Goal: Task Accomplishment & Management: Manage account settings

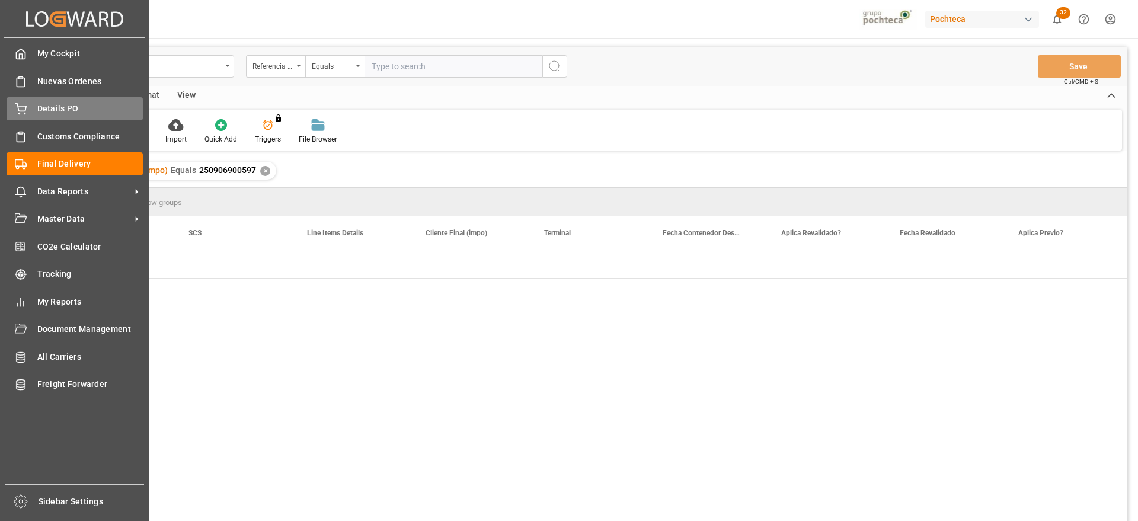
scroll to position [0, 1251]
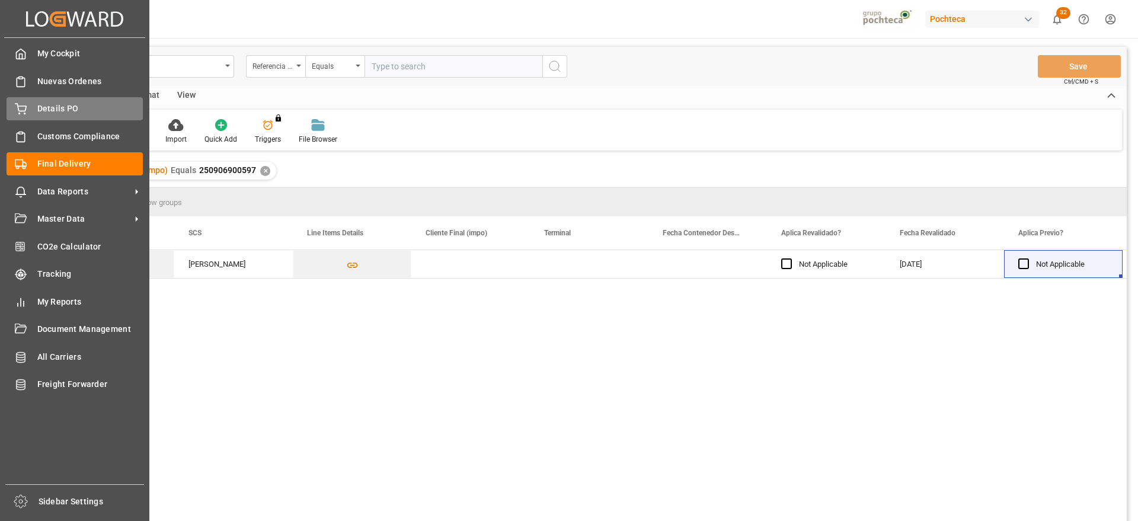
click at [55, 104] on span "Details PO" at bounding box center [90, 109] width 106 height 12
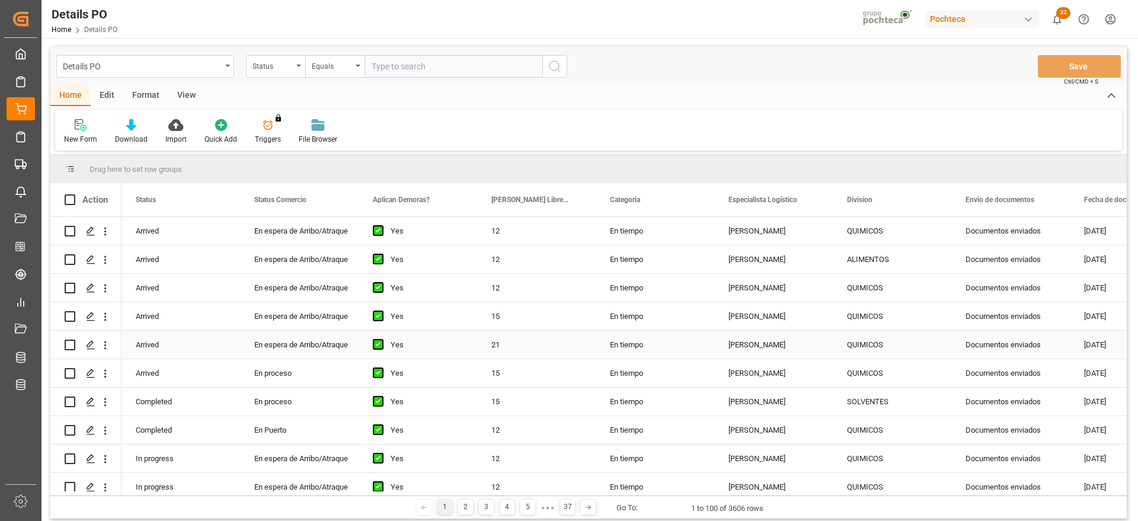
click at [1012, 358] on div "Documentos enviados" at bounding box center [1010, 345] width 119 height 28
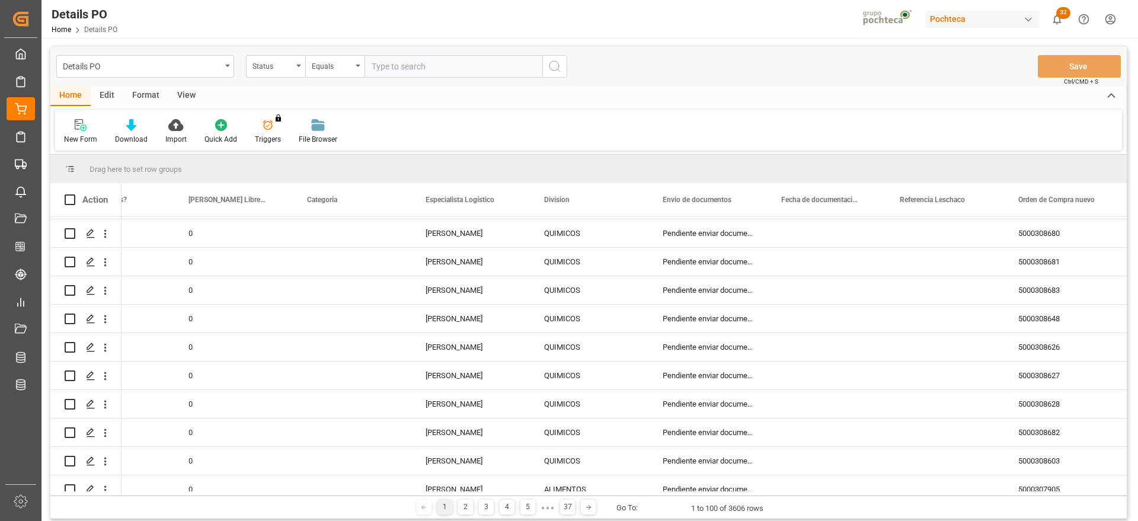
scroll to position [1537, 0]
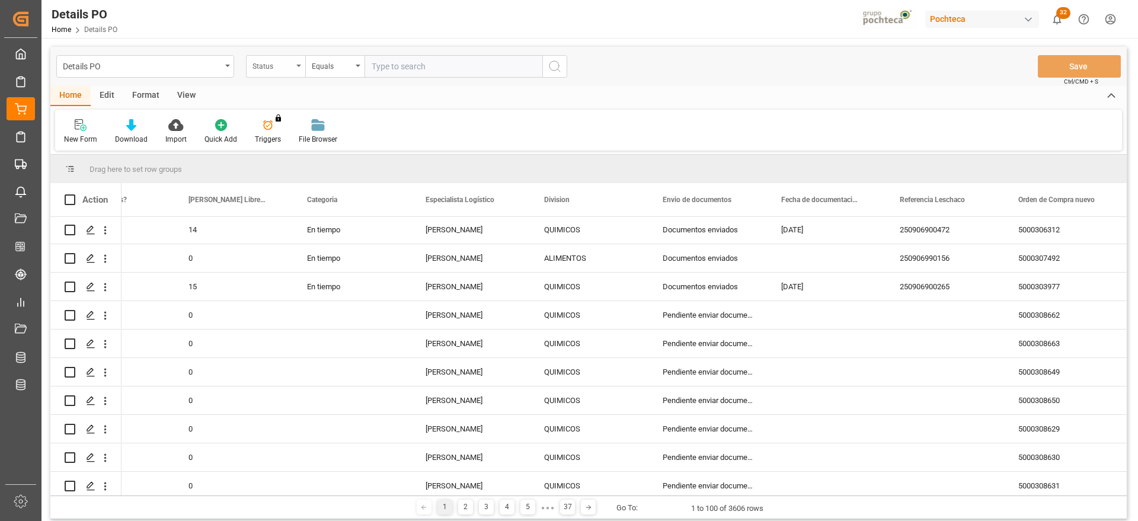
click at [274, 64] on div "Status" at bounding box center [272, 65] width 40 height 14
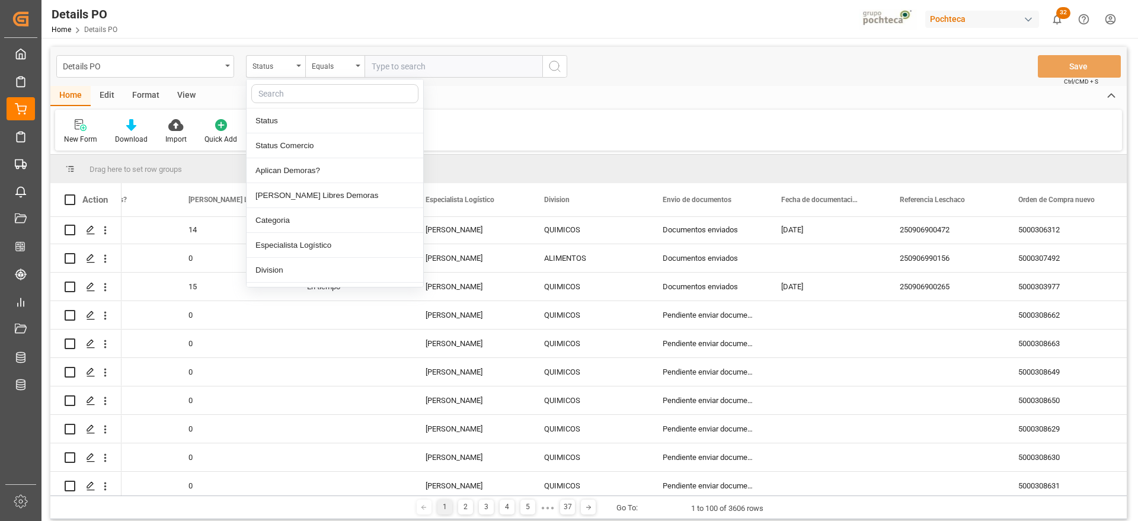
click at [290, 92] on input "text" at bounding box center [334, 93] width 167 height 19
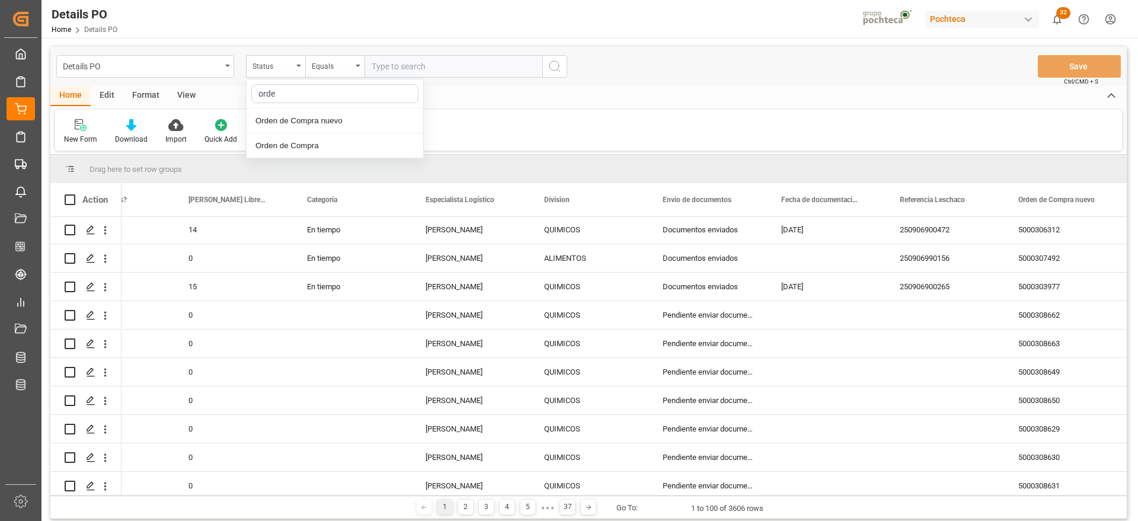
type input "orden"
click at [307, 119] on div "Orden de Compra nuevo" at bounding box center [335, 120] width 177 height 25
click at [410, 62] on input "text" at bounding box center [454, 66] width 178 height 23
paste input "5000305919"
type input "5000305919"
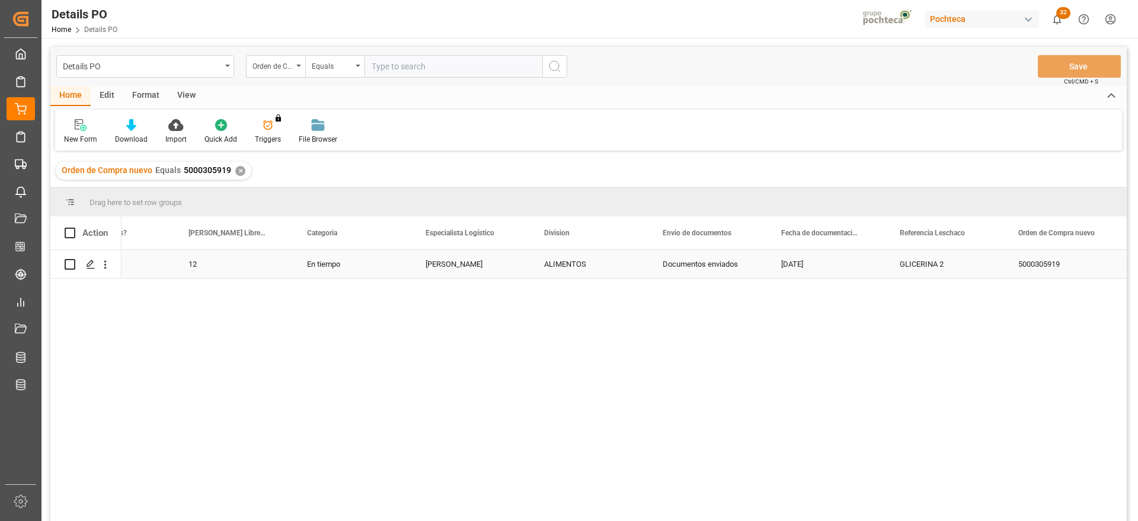
click at [938, 268] on div "GLICERINA 2" at bounding box center [945, 264] width 119 height 28
click at [951, 265] on div "GLICERINA 2" at bounding box center [945, 264] width 119 height 28
click at [239, 168] on div "✕" at bounding box center [240, 171] width 10 height 10
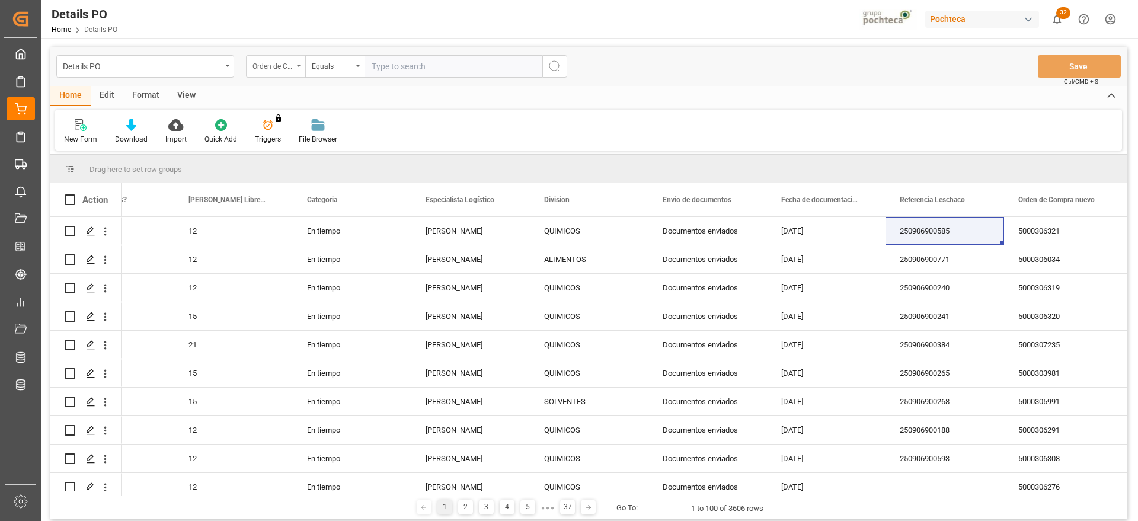
click at [280, 71] on div "Orden de Compra nuevo" at bounding box center [275, 66] width 59 height 23
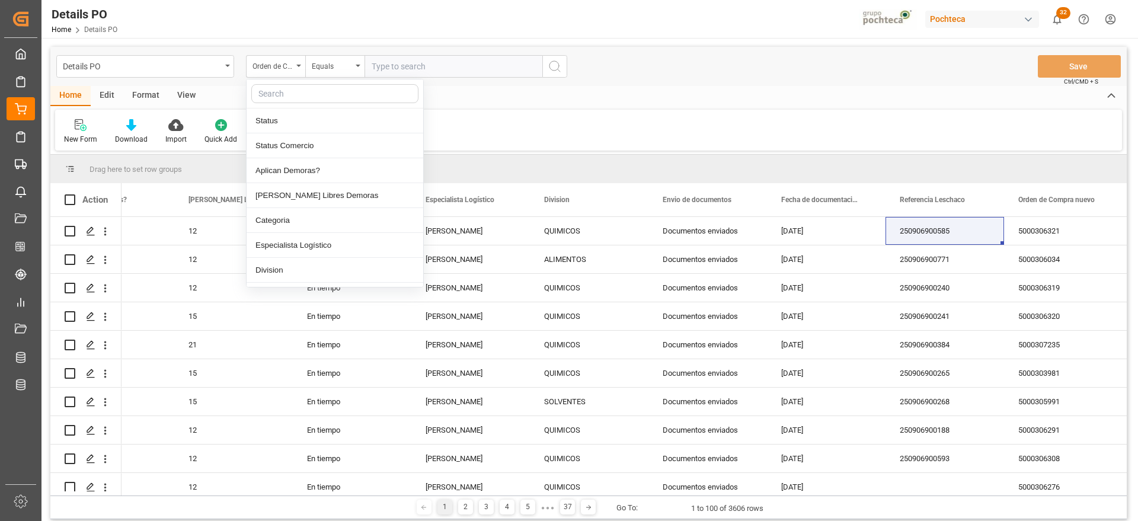
click at [282, 94] on input "text" at bounding box center [334, 93] width 167 height 19
type input "ref"
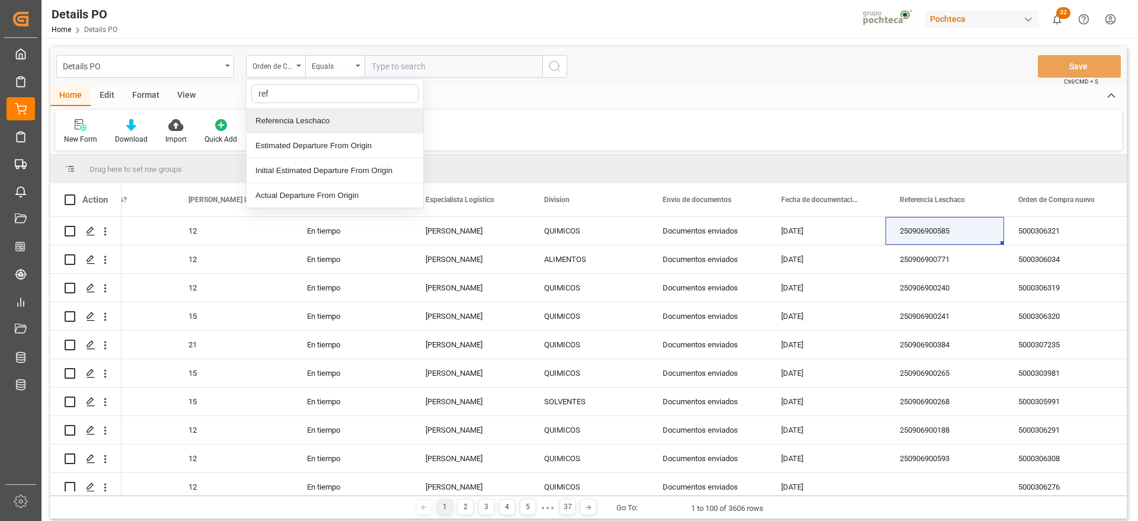
click at [321, 124] on div "Referencia Leschaco" at bounding box center [335, 120] width 177 height 25
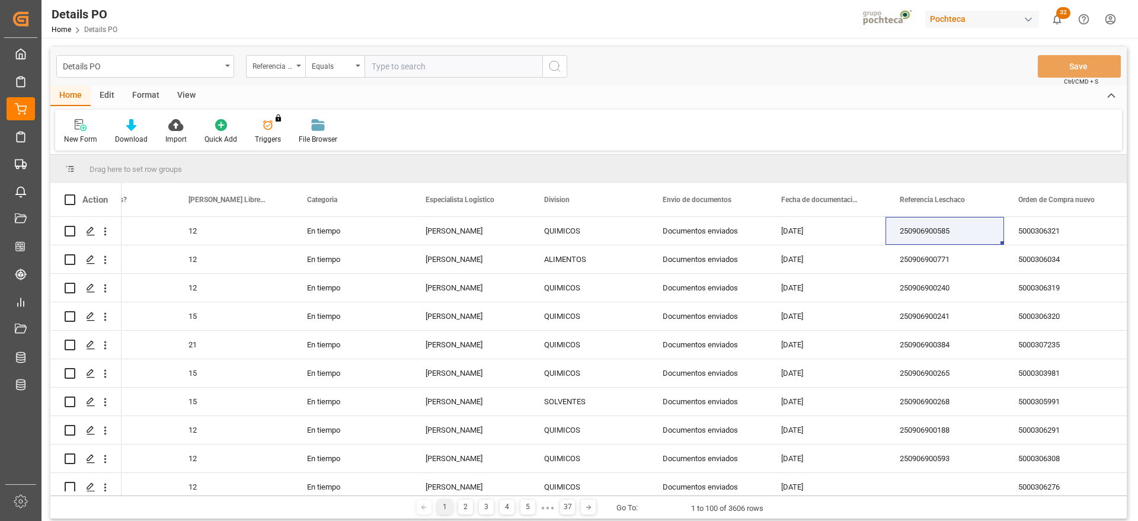
click at [390, 69] on input "text" at bounding box center [454, 66] width 178 height 23
paste input "GLICERINA 2"
type input "GLICERINA 2"
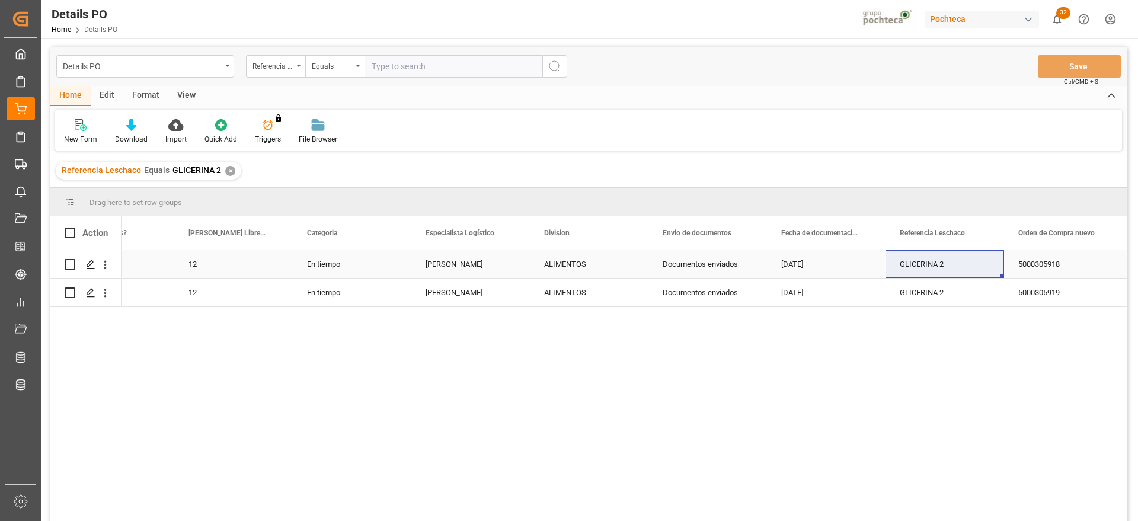
click at [920, 267] on div "GLICERINA 2" at bounding box center [945, 264] width 119 height 28
drag, startPoint x: 957, startPoint y: 266, endPoint x: 890, endPoint y: 276, distance: 67.7
click at [890, 276] on div "GLICERINA 2" at bounding box center [945, 270] width 119 height 41
paste input "251006900137"
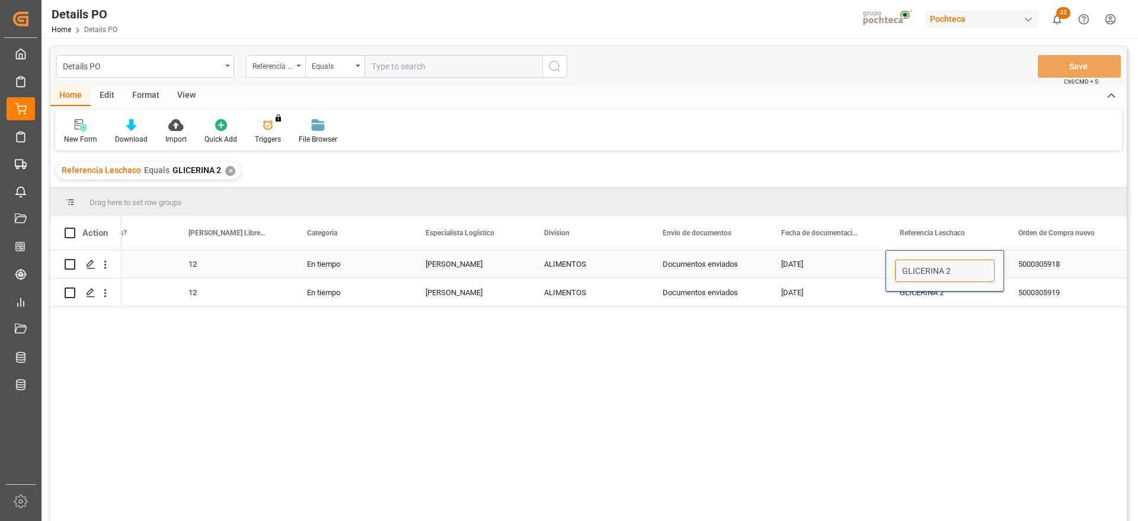
type input "251006900137"
click at [979, 295] on div "GLICERINA 2" at bounding box center [945, 293] width 119 height 28
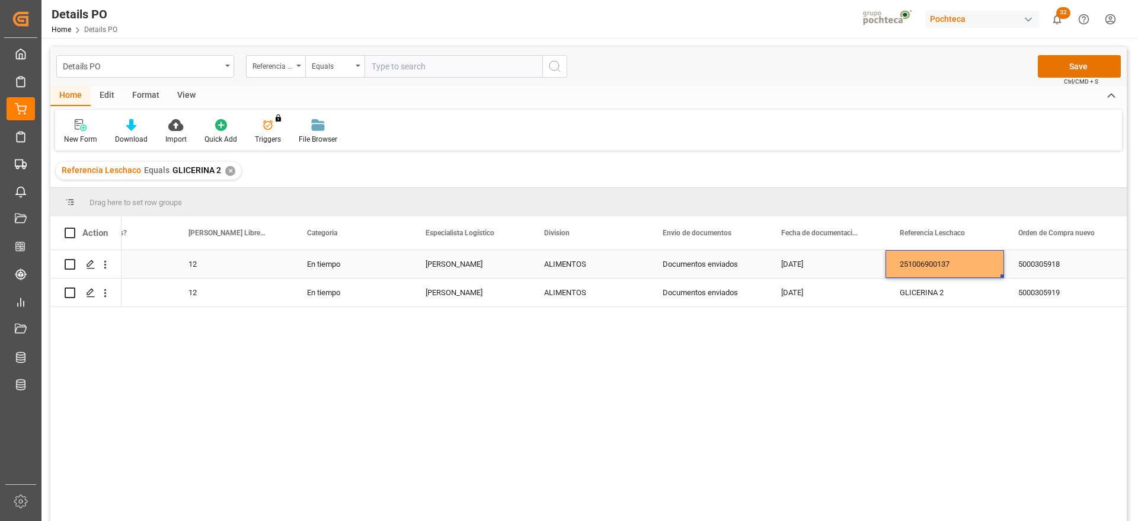
click at [948, 267] on div "251006900137" at bounding box center [945, 264] width 119 height 28
click at [948, 289] on div "GLICERINA 2" at bounding box center [945, 293] width 119 height 28
click at [1037, 291] on div "5000305919" at bounding box center [1063, 293] width 119 height 28
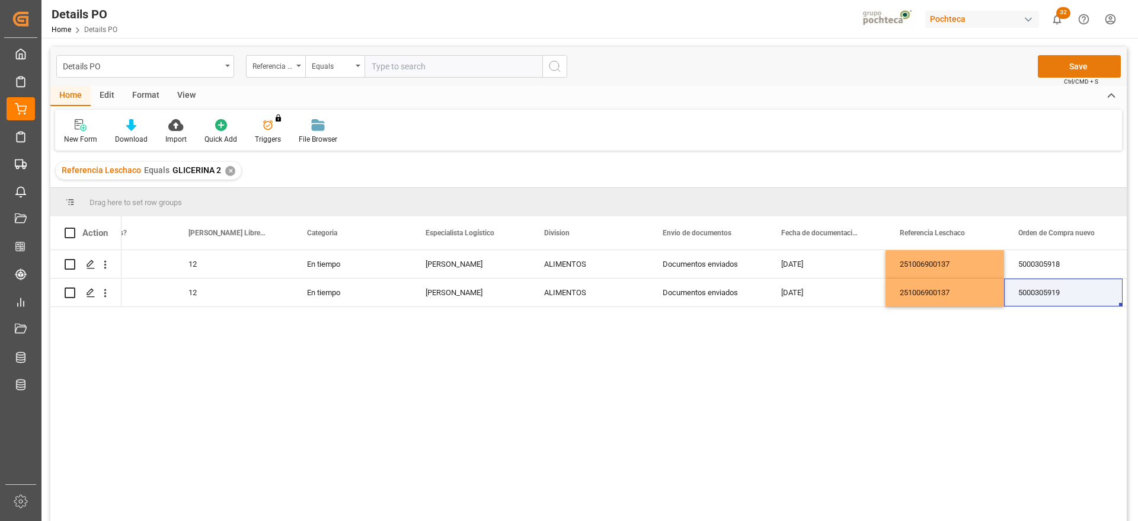
click at [1076, 64] on button "Save" at bounding box center [1079, 66] width 83 height 23
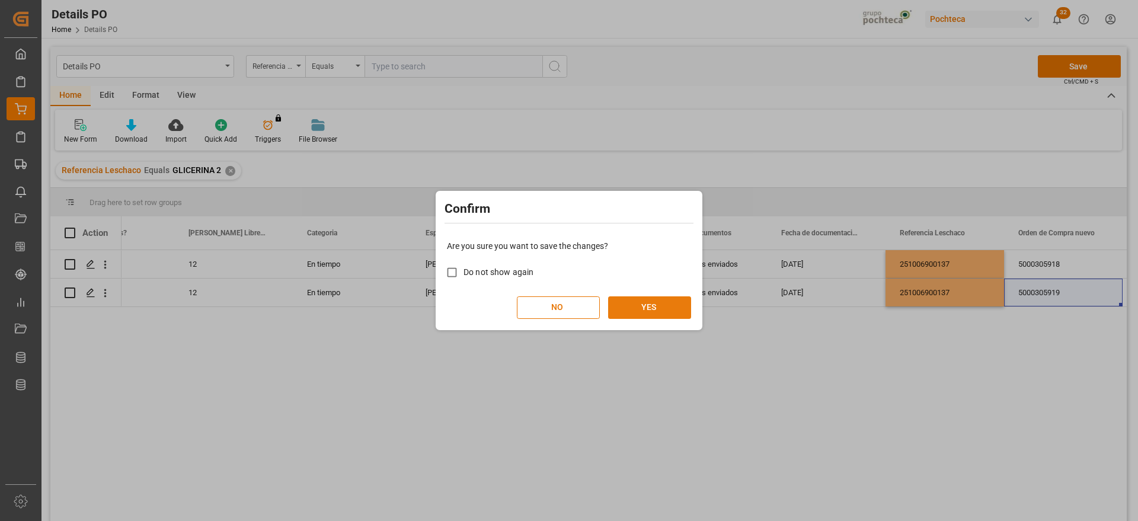
click at [659, 302] on button "YES" at bounding box center [649, 307] width 83 height 23
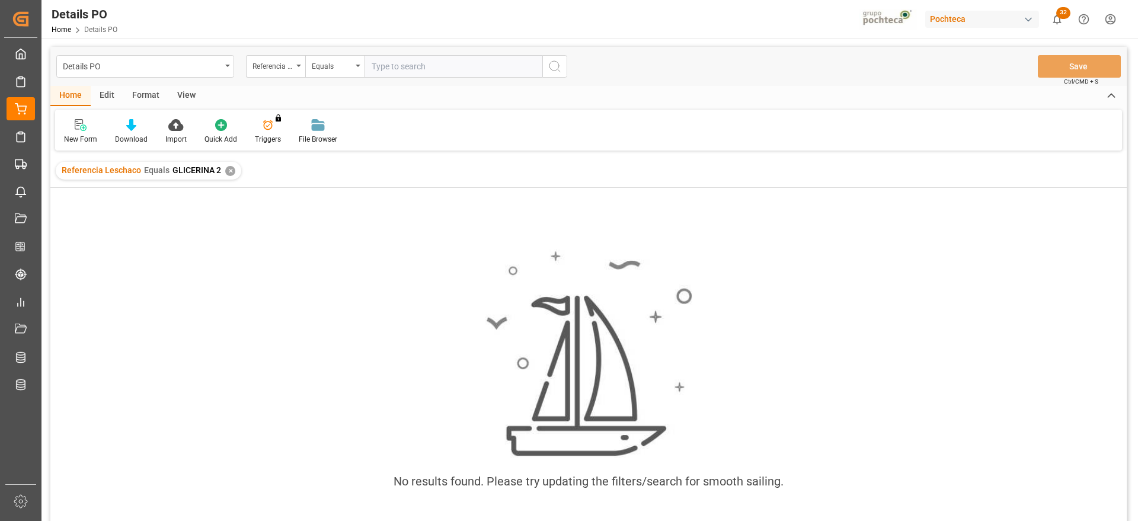
click at [227, 170] on div "✕" at bounding box center [230, 171] width 10 height 10
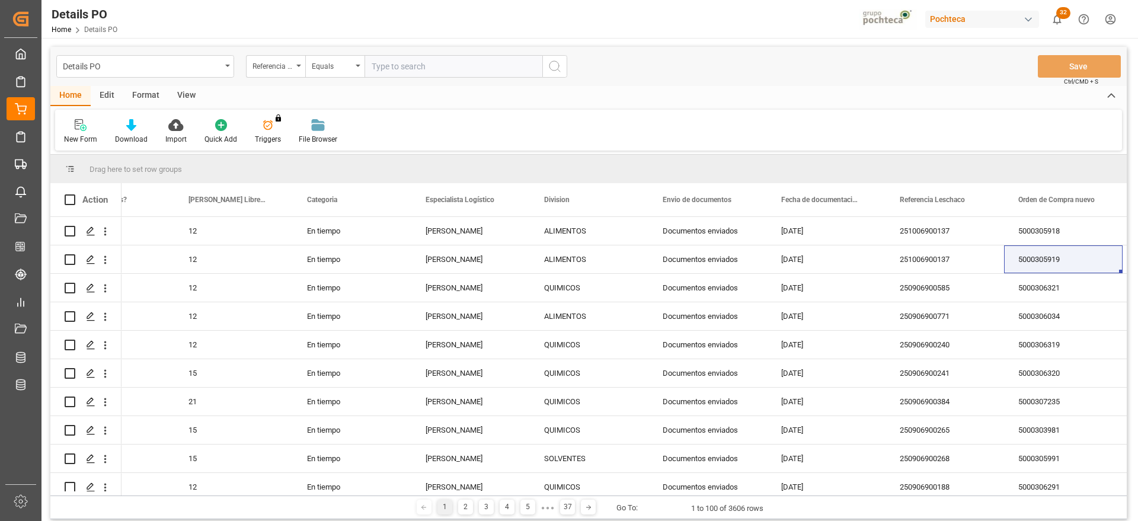
click at [386, 69] on input "text" at bounding box center [454, 66] width 178 height 23
click at [290, 64] on div "Referencia Leschaco" at bounding box center [272, 65] width 40 height 14
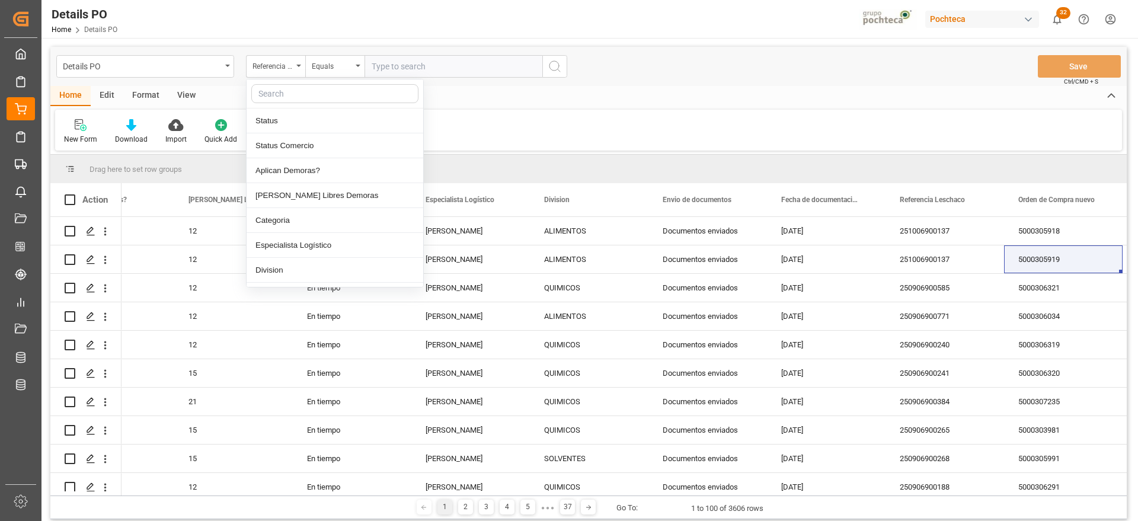
click at [293, 91] on input "text" at bounding box center [334, 93] width 167 height 19
type input "ord"
click at [314, 123] on div "Orden de Compra nuevo" at bounding box center [335, 120] width 177 height 25
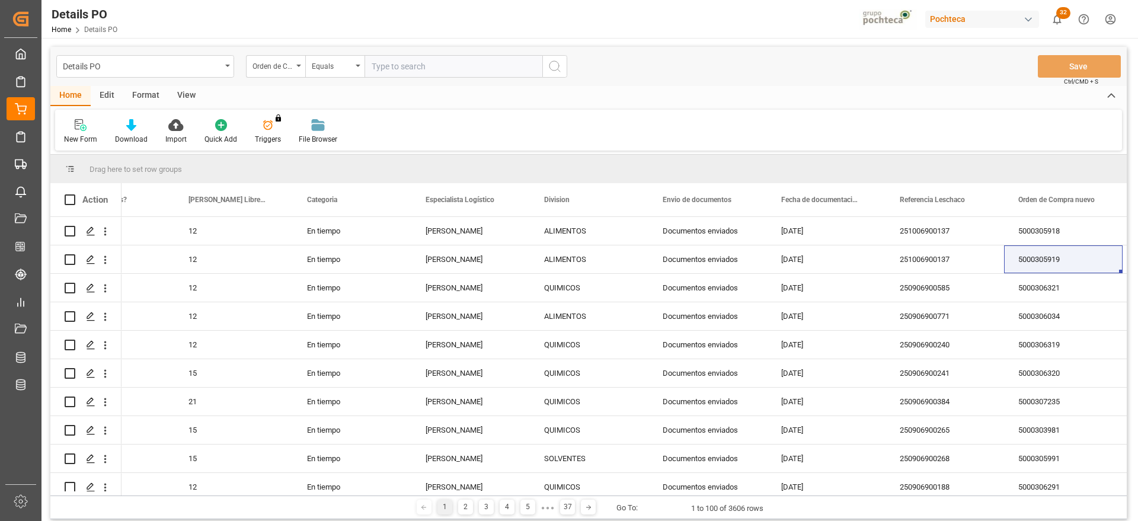
click at [443, 65] on input "text" at bounding box center [454, 66] width 178 height 23
paste input "5000306161"
type input "5000306161"
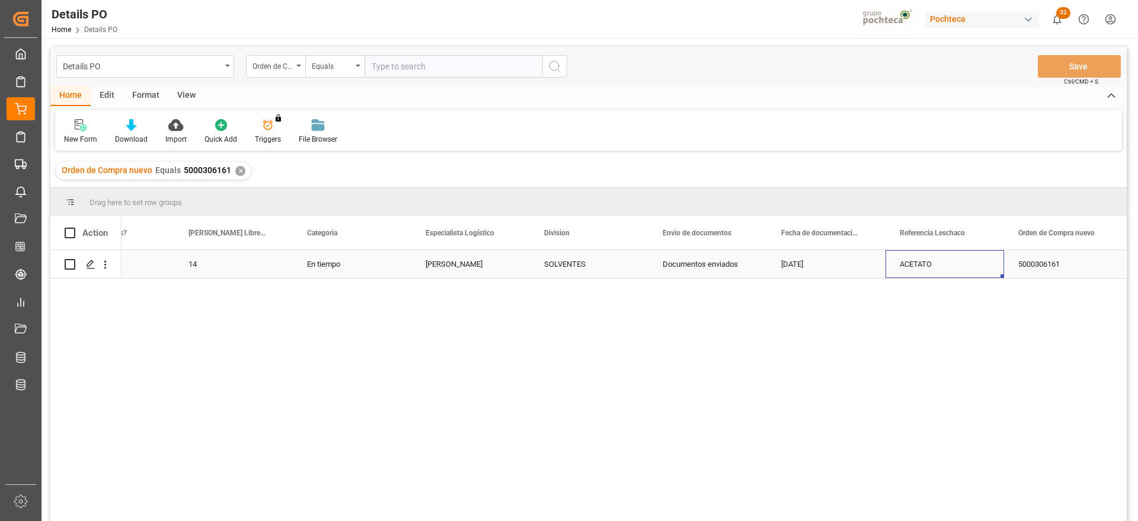
click at [926, 262] on div "ACETATO" at bounding box center [945, 264] width 119 height 28
click at [235, 172] on div "✕" at bounding box center [240, 171] width 10 height 10
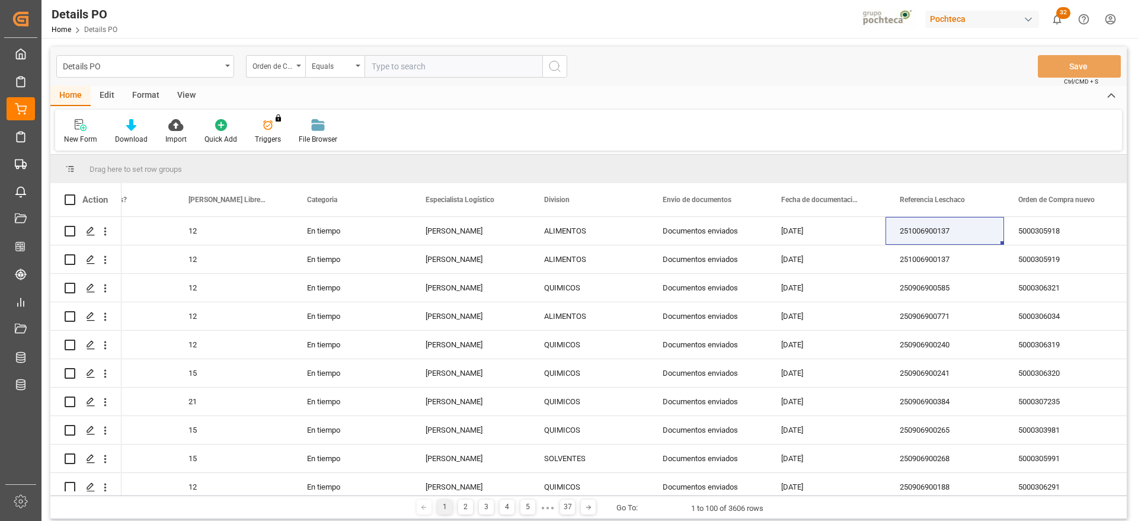
click at [294, 69] on div "Orden de Compra nuevo" at bounding box center [275, 66] width 59 height 23
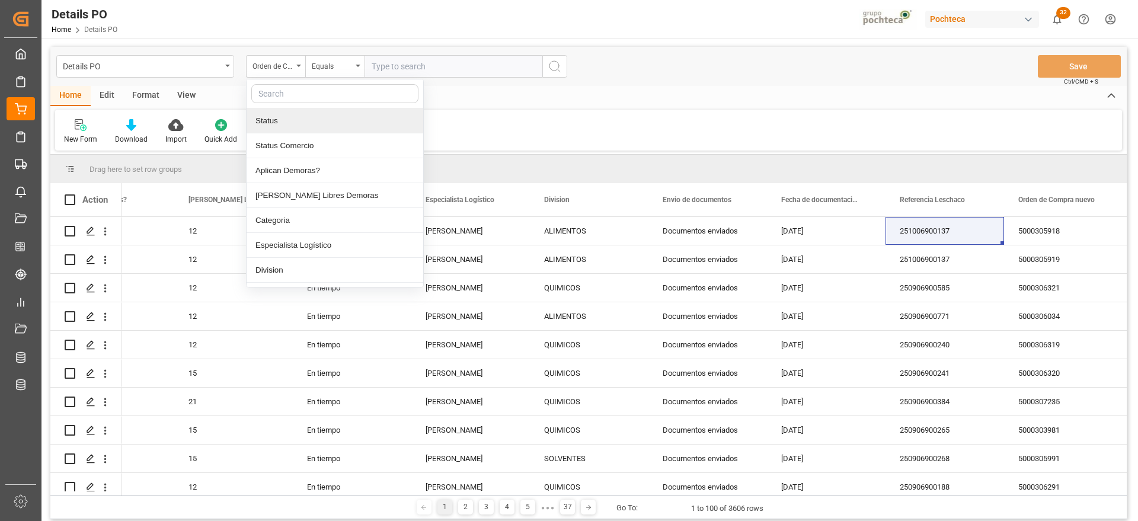
click at [292, 99] on input "text" at bounding box center [334, 93] width 167 height 19
type input "ref"
click at [302, 119] on div "Referencia Leschaco" at bounding box center [335, 120] width 177 height 25
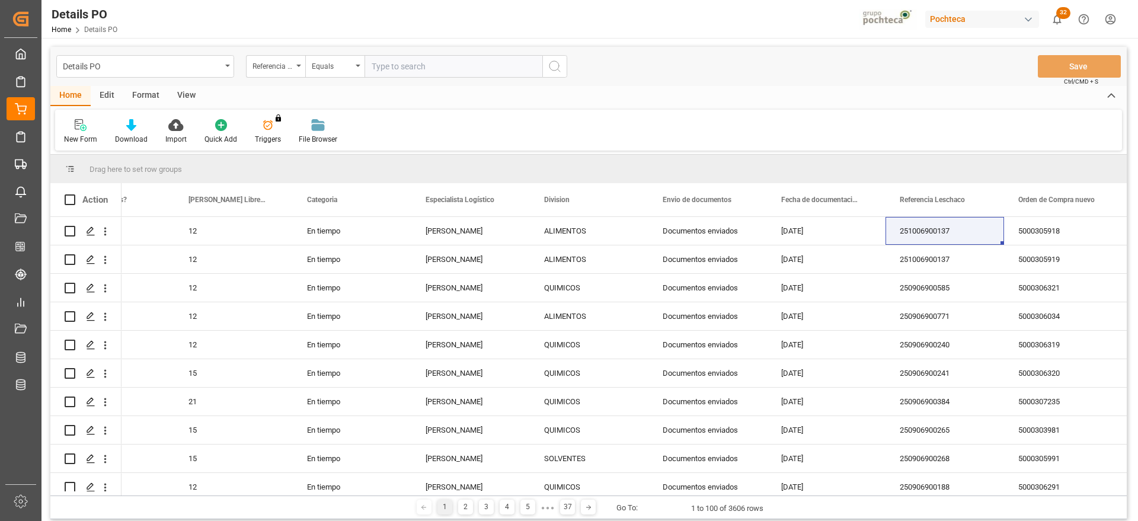
click at [373, 72] on input "text" at bounding box center [454, 66] width 178 height 23
paste input "ACETATO"
type input "ACETATO"
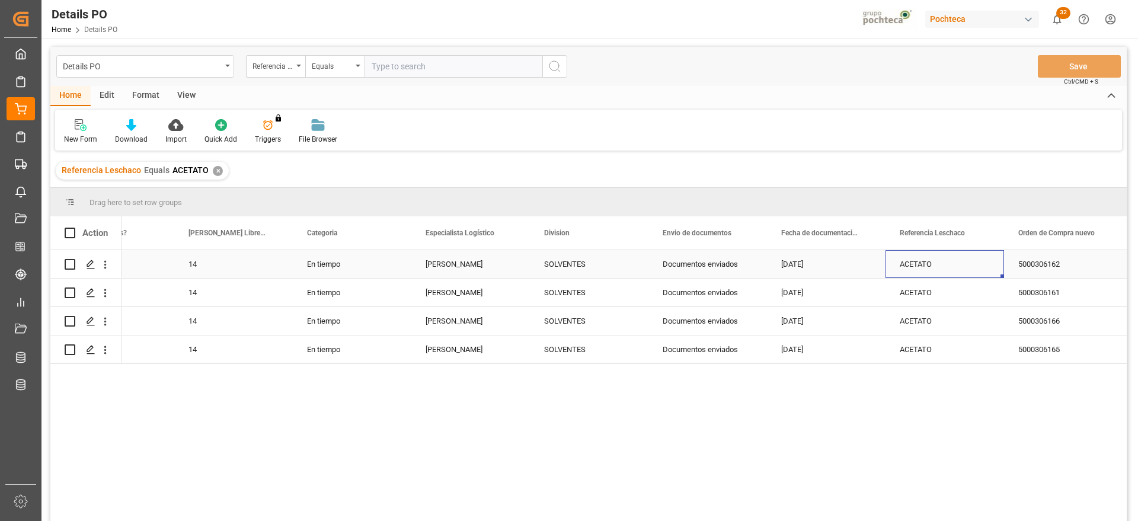
click at [927, 266] on div "ACETATO" at bounding box center [945, 264] width 119 height 28
drag, startPoint x: 965, startPoint y: 271, endPoint x: 885, endPoint y: 268, distance: 80.1
paste input "251006900139"
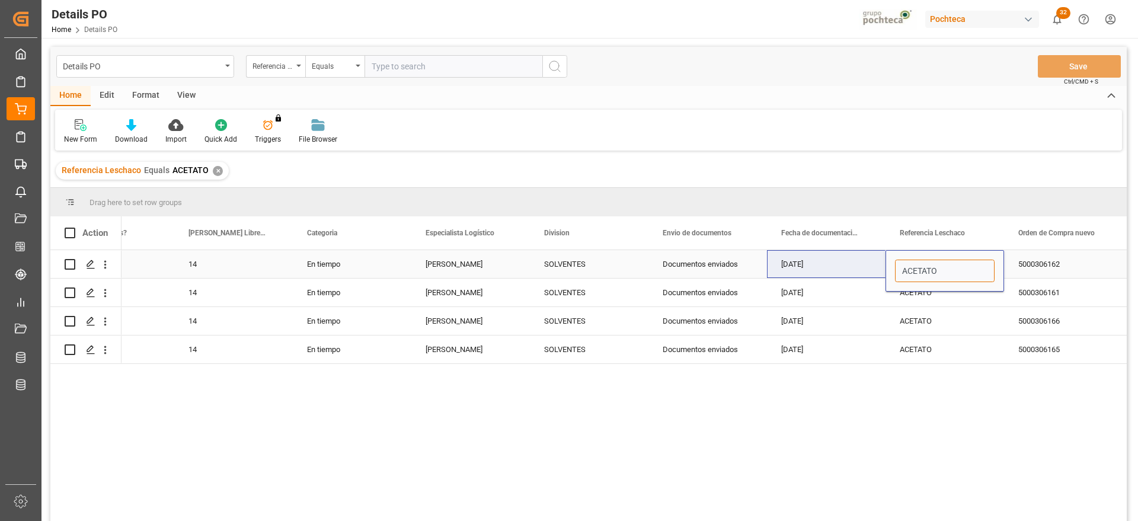
type input "251006900139"
click at [1019, 267] on div "5000306162" at bounding box center [1063, 264] width 119 height 28
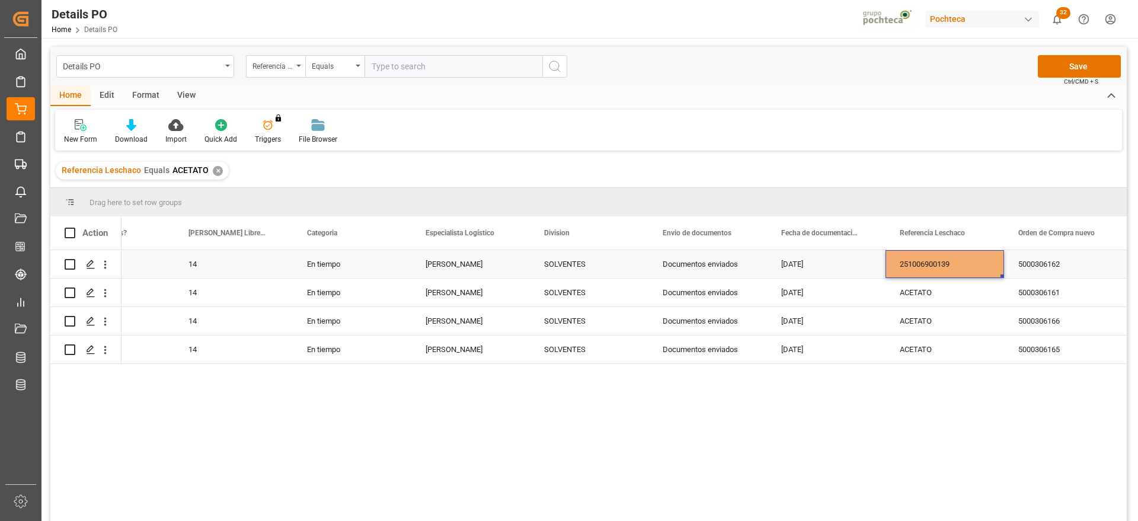
click at [950, 264] on div "251006900139" at bounding box center [945, 264] width 119 height 28
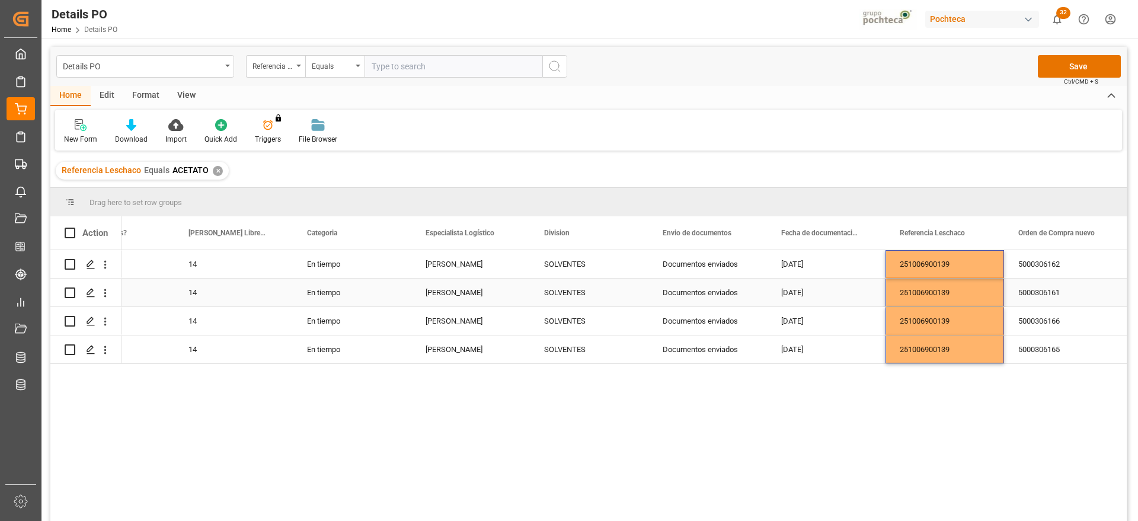
click at [1035, 283] on div "5000306161" at bounding box center [1063, 293] width 119 height 28
click at [1075, 65] on button "Save" at bounding box center [1079, 66] width 83 height 23
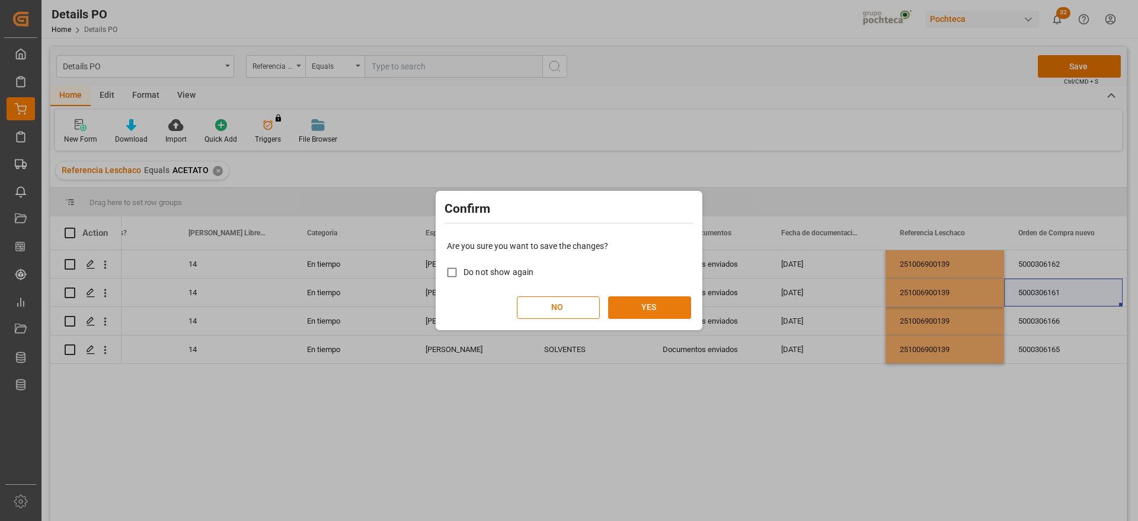
click at [671, 296] on button "YES" at bounding box center [649, 307] width 83 height 23
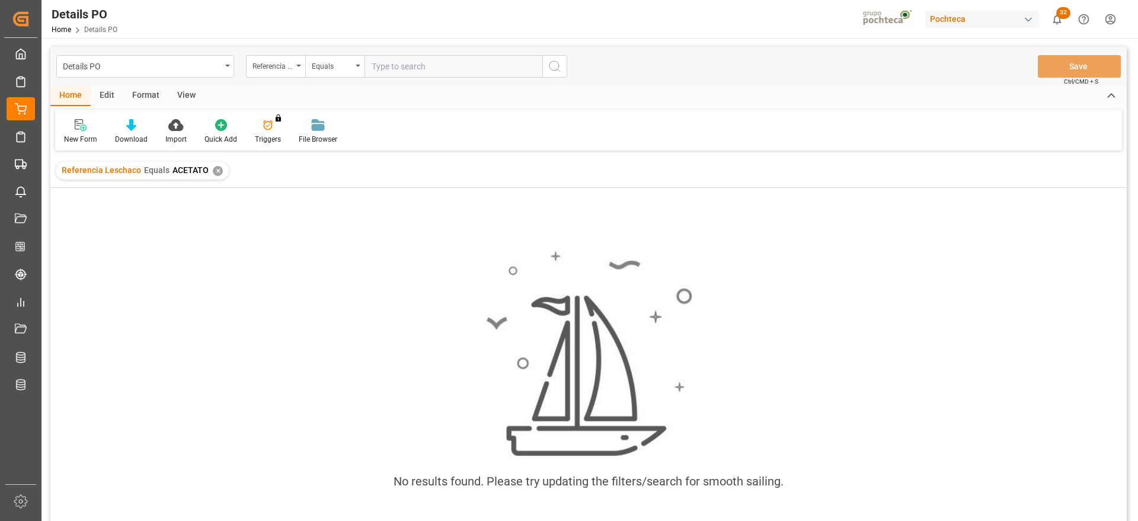
click at [213, 172] on div "✕" at bounding box center [218, 171] width 10 height 10
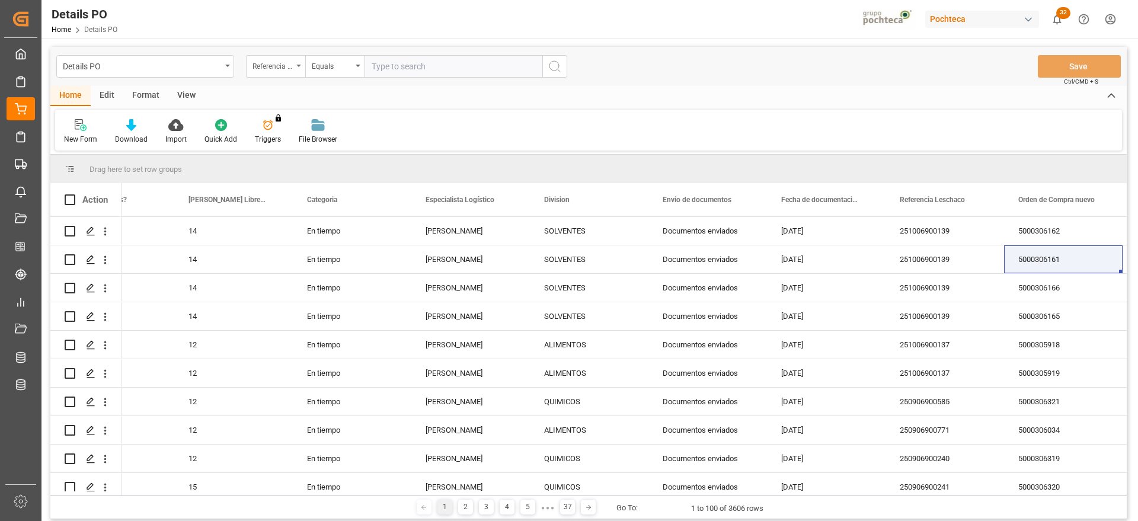
click at [280, 62] on div "Referencia Leschaco" at bounding box center [272, 65] width 40 height 14
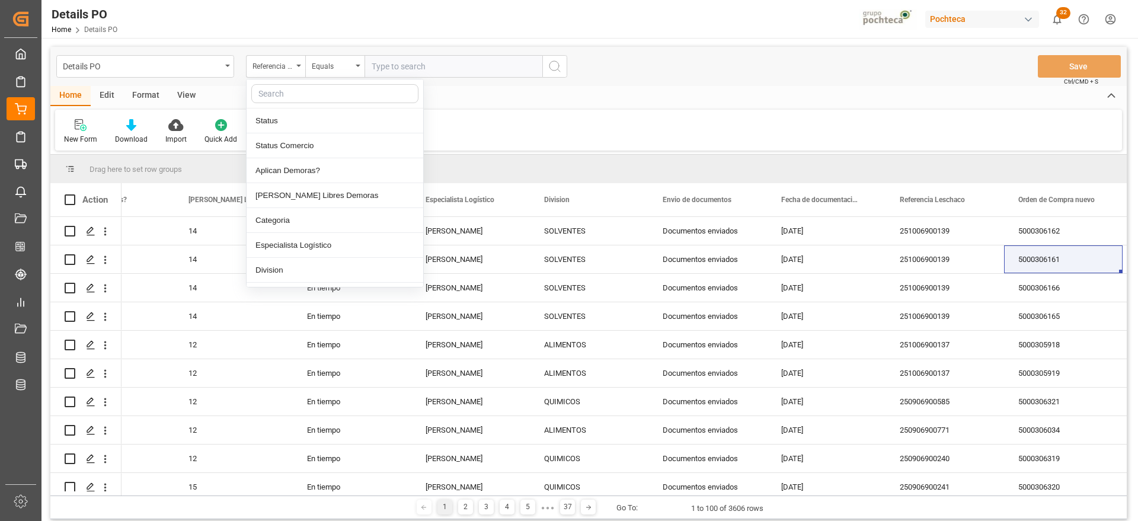
click at [296, 91] on input "text" at bounding box center [334, 93] width 167 height 19
type input "orde"
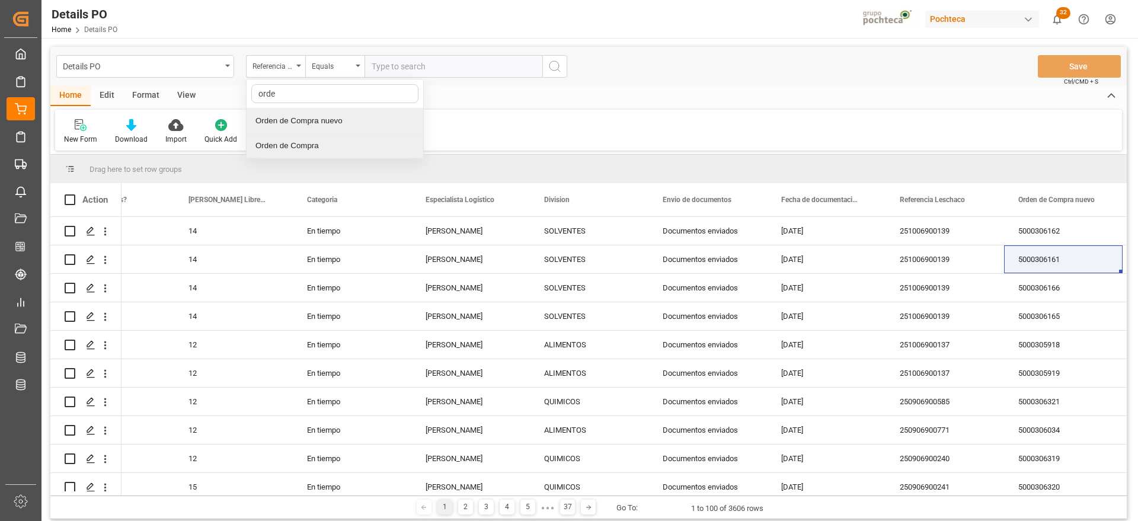
click at [325, 122] on div "Orden de Compra nuevo" at bounding box center [335, 120] width 177 height 25
click at [396, 67] on input "text" at bounding box center [454, 66] width 178 height 23
paste input "5000308296"
type input "5000308296"
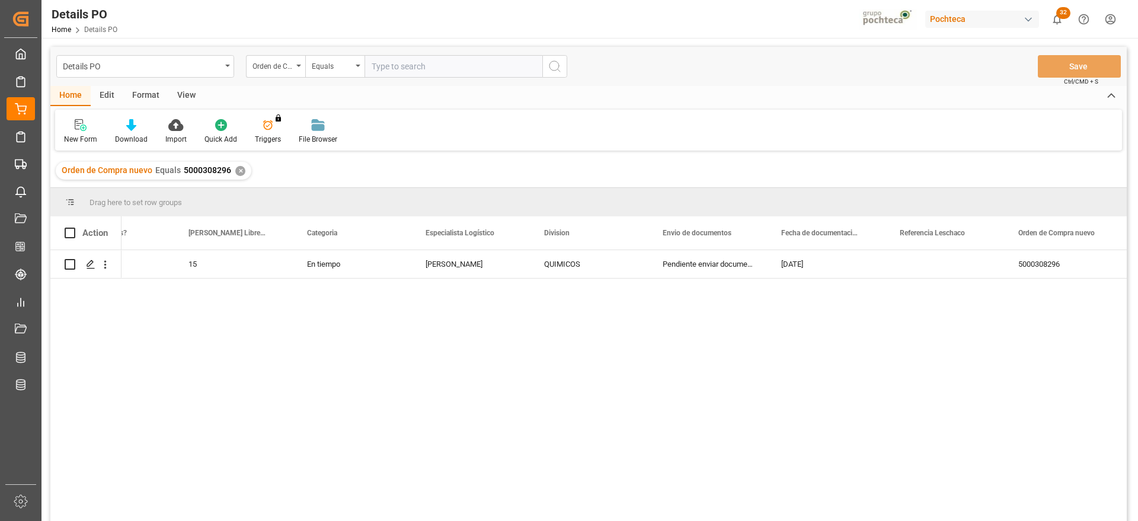
click at [943, 263] on div "Press SPACE to select this row." at bounding box center [945, 264] width 119 height 28
click at [913, 265] on div "Press SPACE to select this row." at bounding box center [945, 264] width 119 height 28
click at [913, 265] on input "Press SPACE to select this row." at bounding box center [945, 271] width 100 height 23
type input "251006900140"
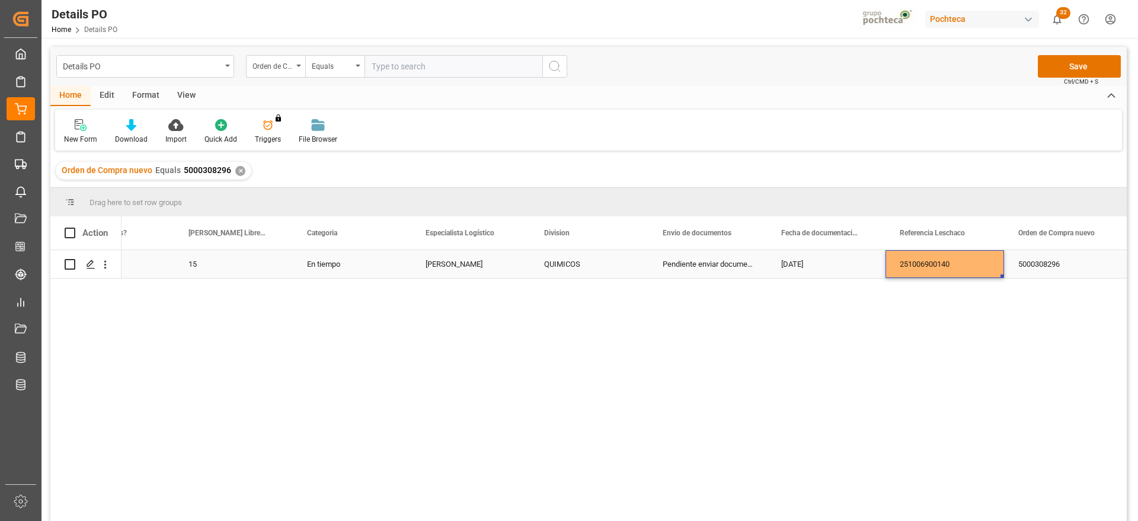
click at [1078, 255] on div "5000308296" at bounding box center [1063, 264] width 119 height 28
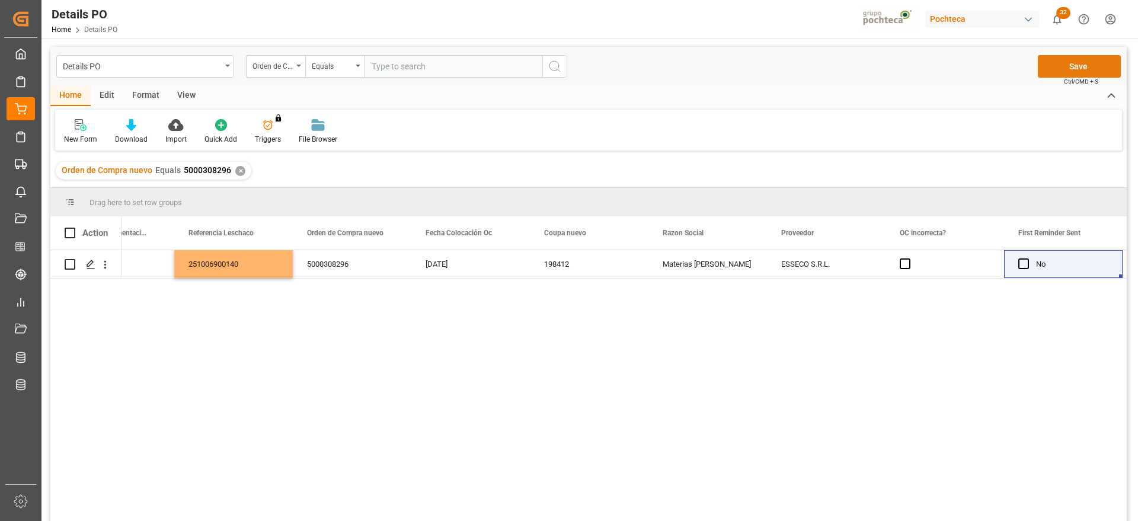
click at [1079, 60] on button "Save" at bounding box center [1079, 66] width 83 height 23
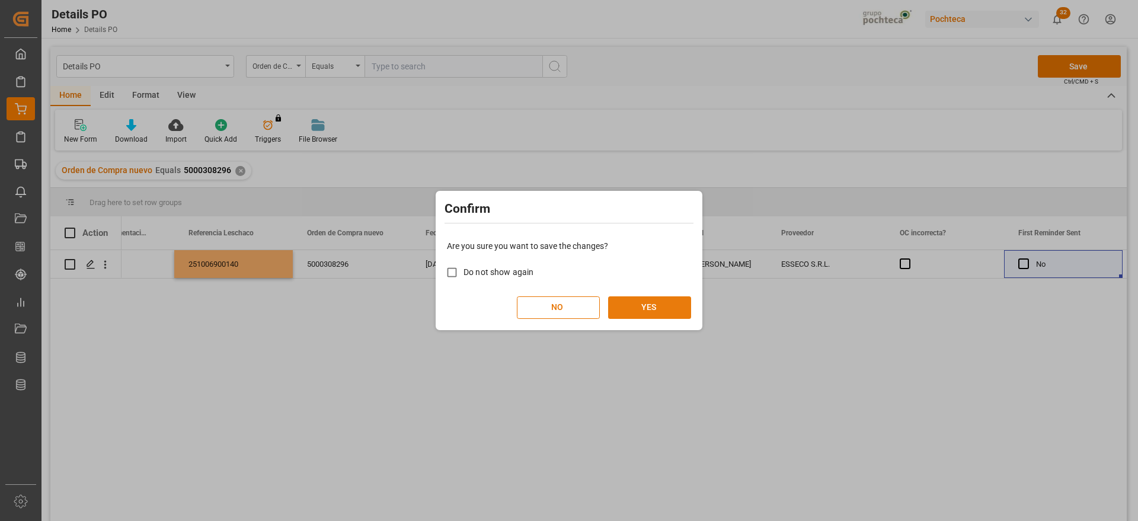
click at [647, 302] on button "YES" at bounding box center [649, 307] width 83 height 23
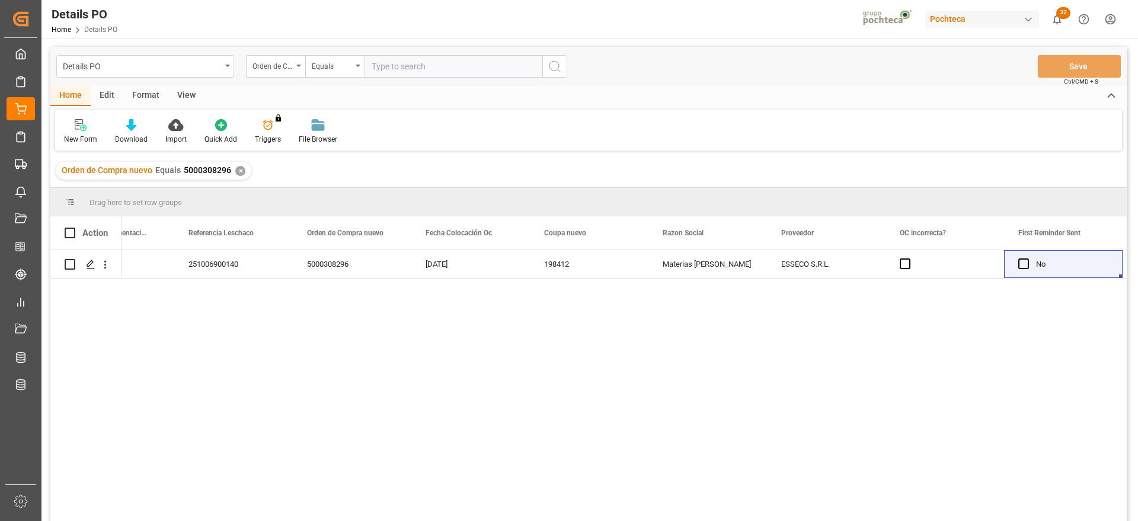
click at [236, 170] on div "✕" at bounding box center [240, 171] width 10 height 10
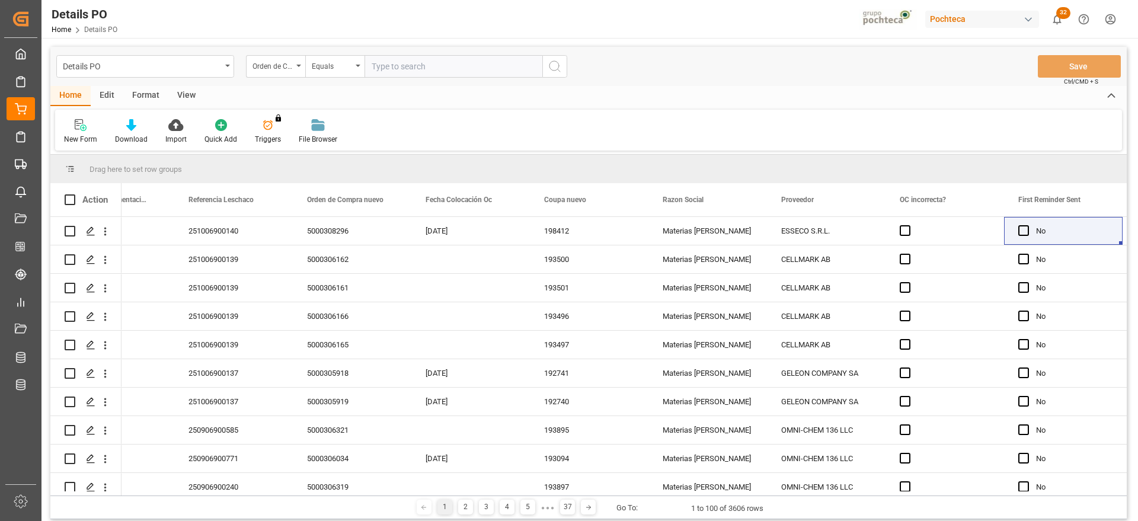
click at [398, 68] on input "text" at bounding box center [454, 66] width 178 height 23
paste input "5000308297"
type input "5000308297"
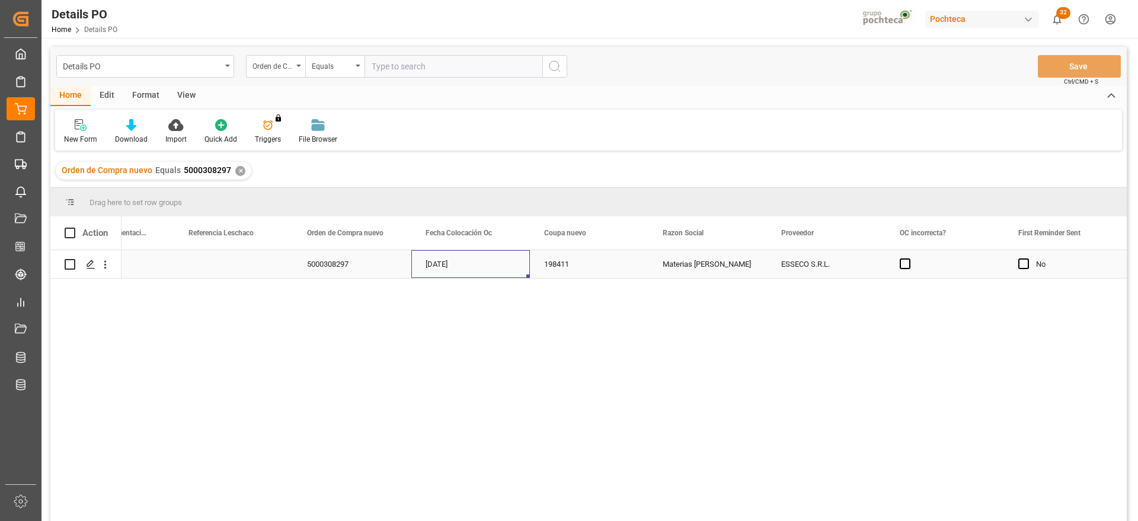
click at [431, 273] on div "[DATE]" at bounding box center [470, 264] width 119 height 28
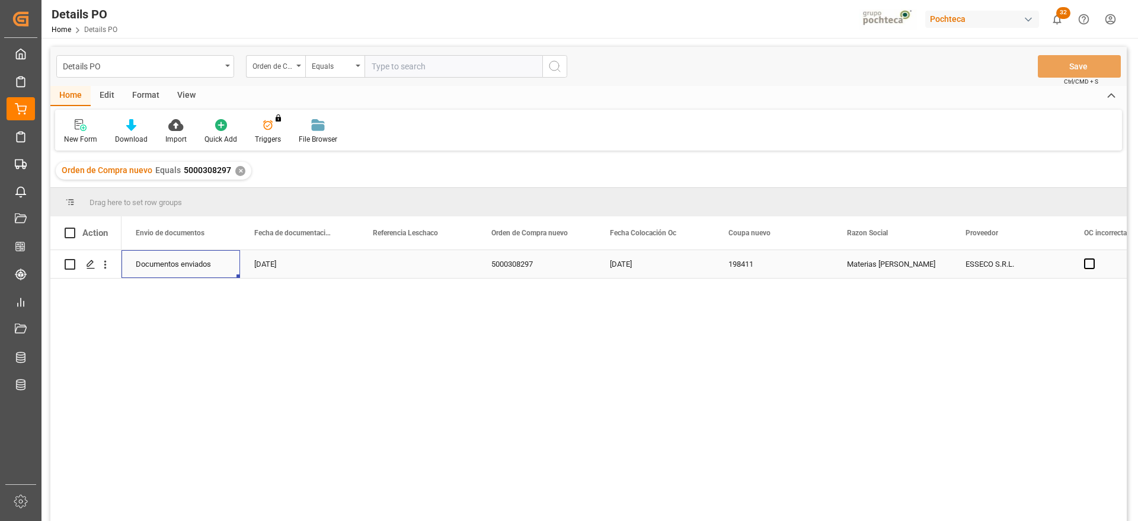
scroll to position [0, 830]
click at [394, 252] on div "Press SPACE to select this row." at bounding box center [418, 264] width 119 height 28
click at [392, 261] on div "Press SPACE to select this row." at bounding box center [418, 264] width 119 height 28
click at [391, 271] on input "Press SPACE to select this row." at bounding box center [418, 271] width 100 height 23
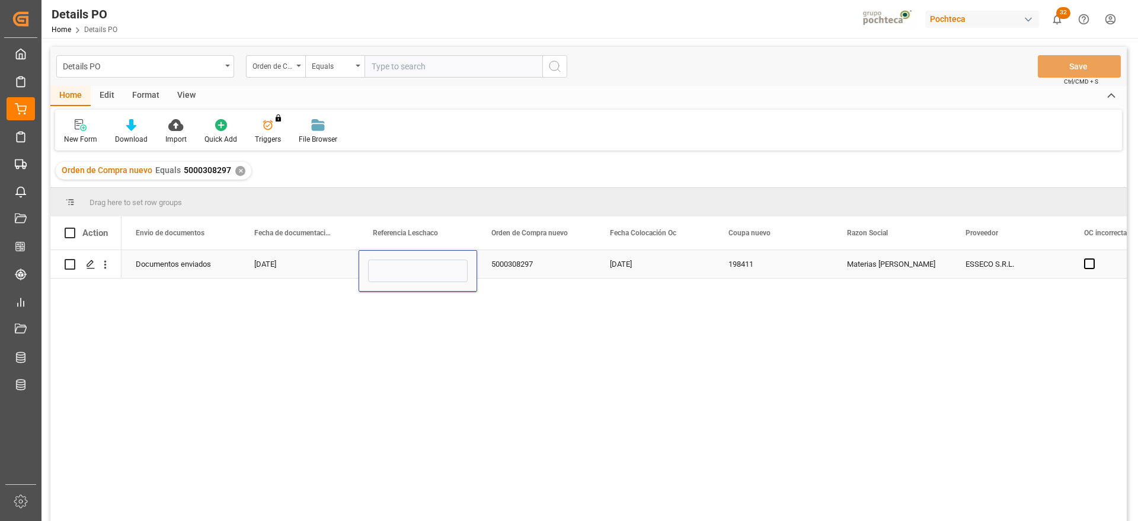
type input "251006900145"
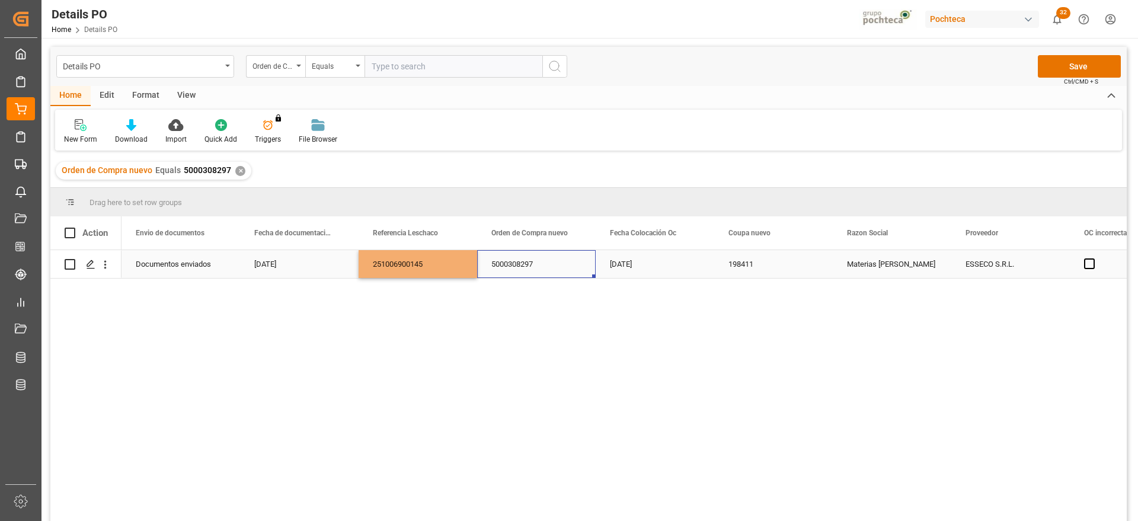
click at [513, 274] on div "5000308297" at bounding box center [536, 264] width 119 height 28
click at [696, 268] on div "[DATE]" at bounding box center [655, 264] width 119 height 28
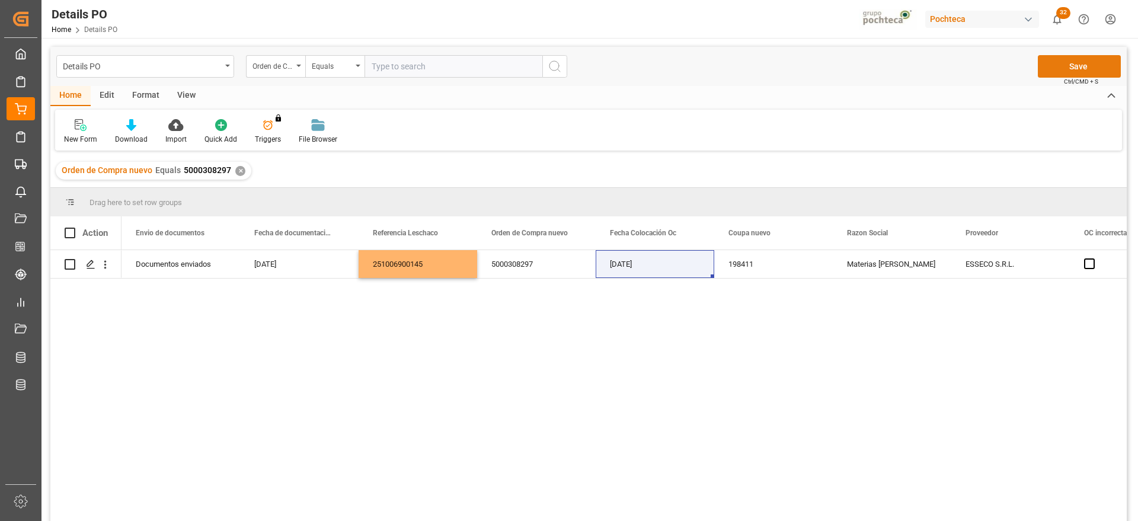
click at [1116, 58] on button "Save" at bounding box center [1079, 66] width 83 height 23
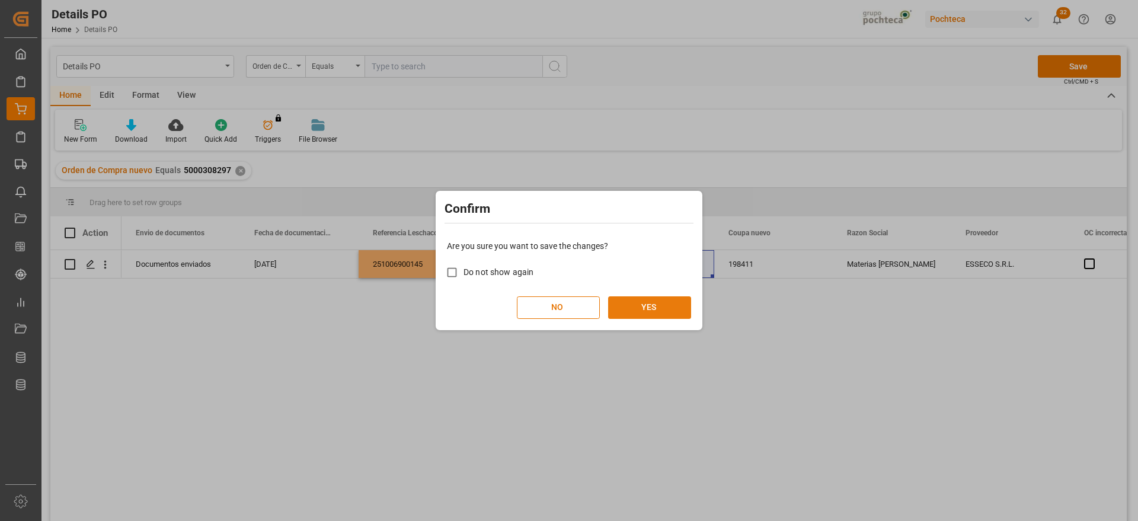
click at [660, 304] on button "YES" at bounding box center [649, 307] width 83 height 23
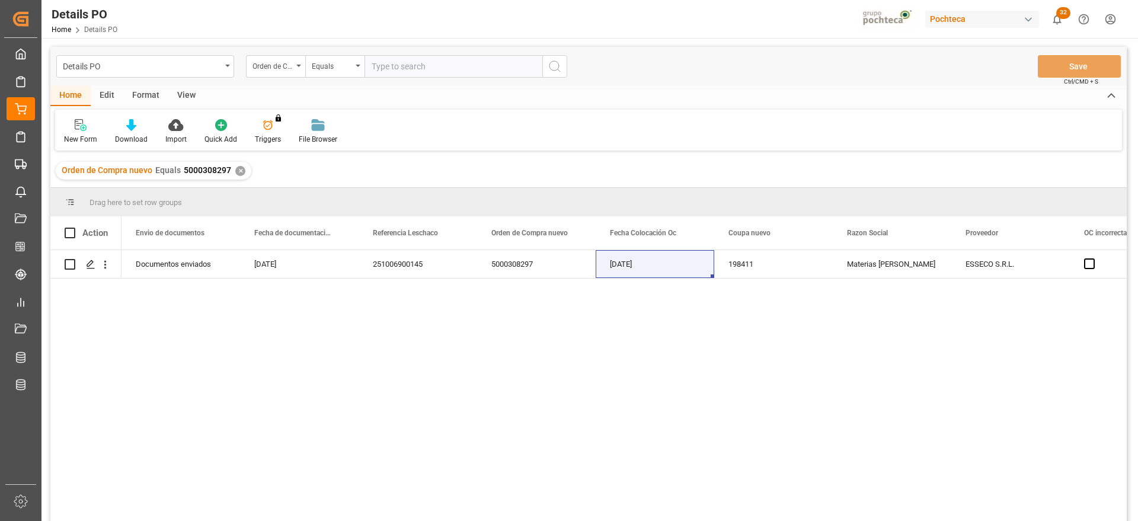
click at [239, 174] on div "✕" at bounding box center [240, 171] width 10 height 10
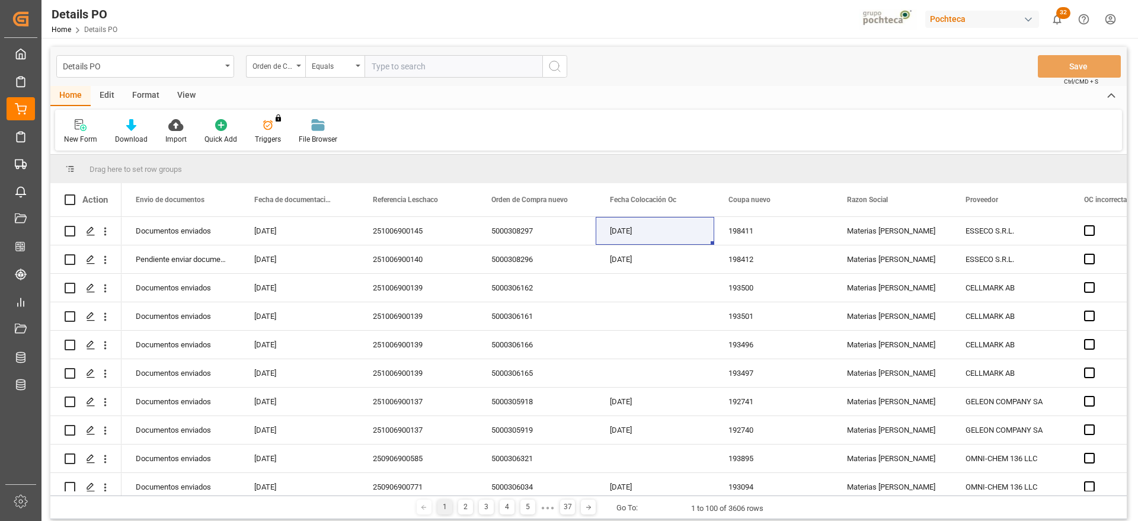
click at [411, 63] on input "text" at bounding box center [454, 66] width 178 height 23
paste input "5000306126"
type input "5000306126"
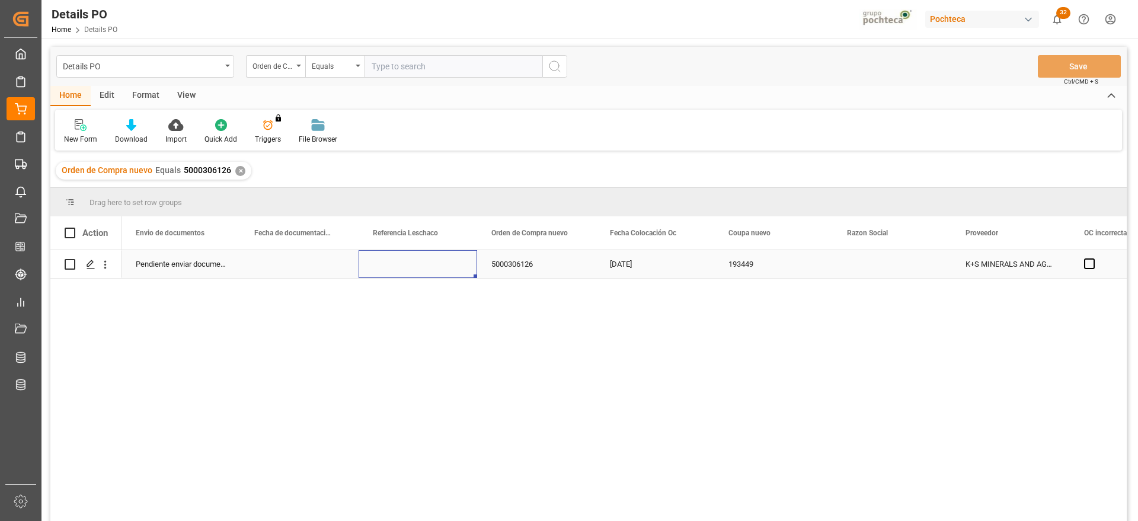
click at [425, 272] on div "Press SPACE to select this row." at bounding box center [418, 264] width 119 height 28
click at [387, 264] on div "Press SPACE to select this row." at bounding box center [418, 264] width 119 height 28
click at [387, 264] on input "Press SPACE to select this row." at bounding box center [418, 271] width 100 height 23
click at [390, 265] on input "Press SPACE to select this row." at bounding box center [418, 271] width 100 height 23
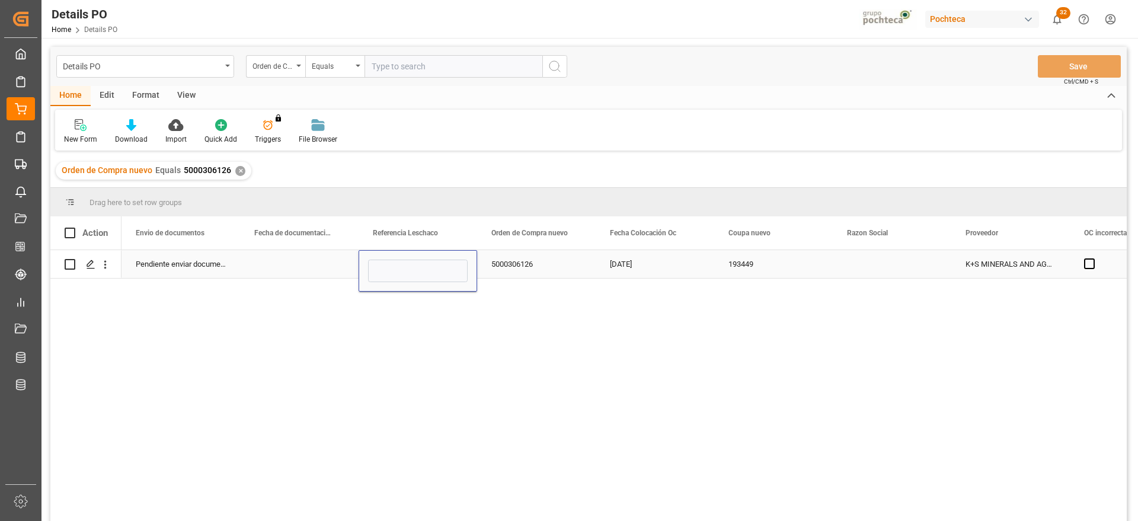
type input "251006900146"
click at [560, 273] on div "5000306126" at bounding box center [536, 264] width 119 height 28
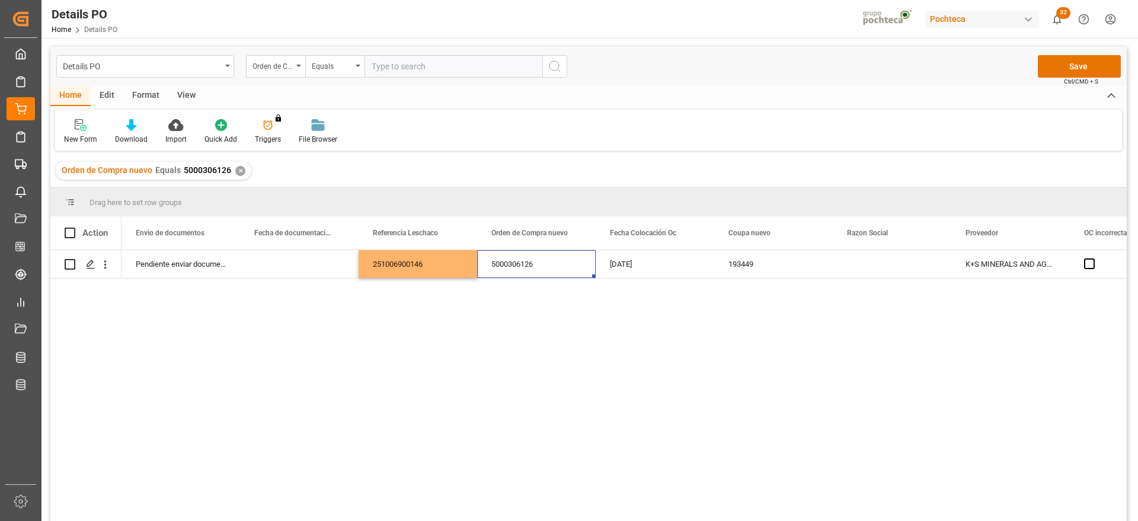
click at [1111, 32] on html "Created by potrace 1.15, written by [PERSON_NAME] [DATE]-[DATE] Created by potr…" at bounding box center [569, 260] width 1138 height 521
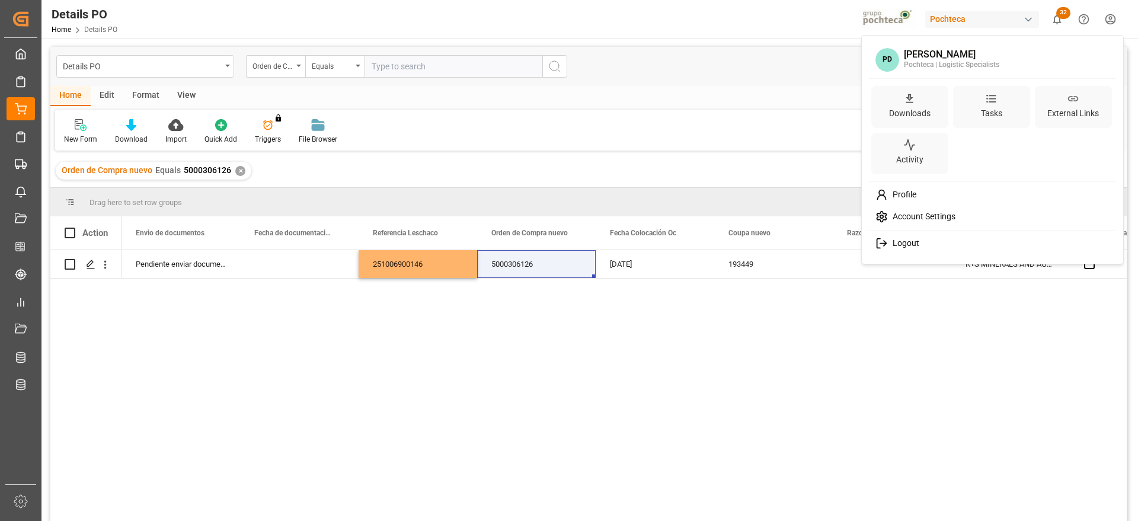
click at [1094, 65] on div "PD [PERSON_NAME] | Logistic Specialists" at bounding box center [992, 60] width 243 height 31
click at [734, 197] on html "Created by potrace 1.15, written by [PERSON_NAME] [DATE]-[DATE] Created by potr…" at bounding box center [569, 260] width 1138 height 521
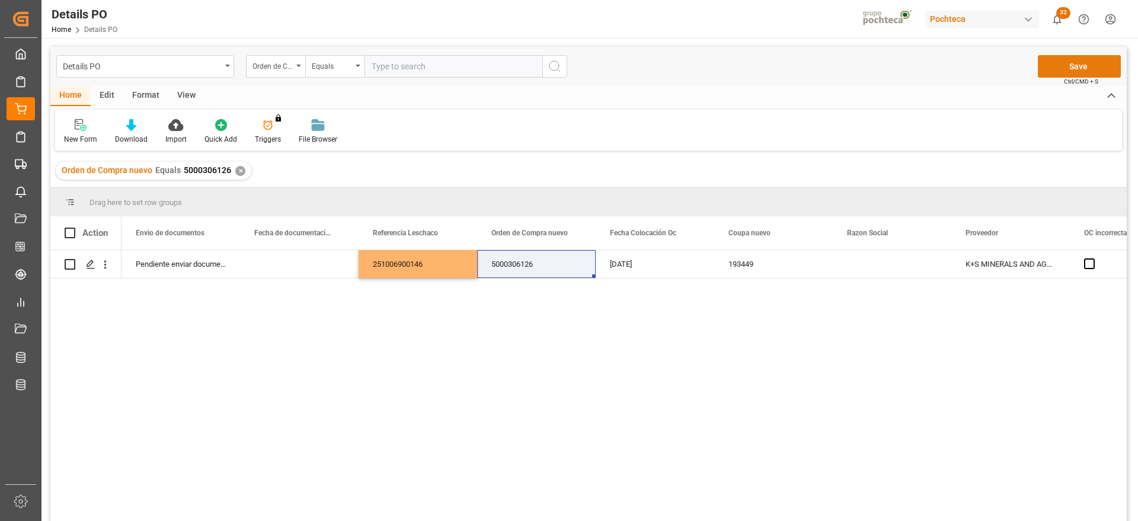
click at [1097, 56] on button "Save" at bounding box center [1079, 66] width 83 height 23
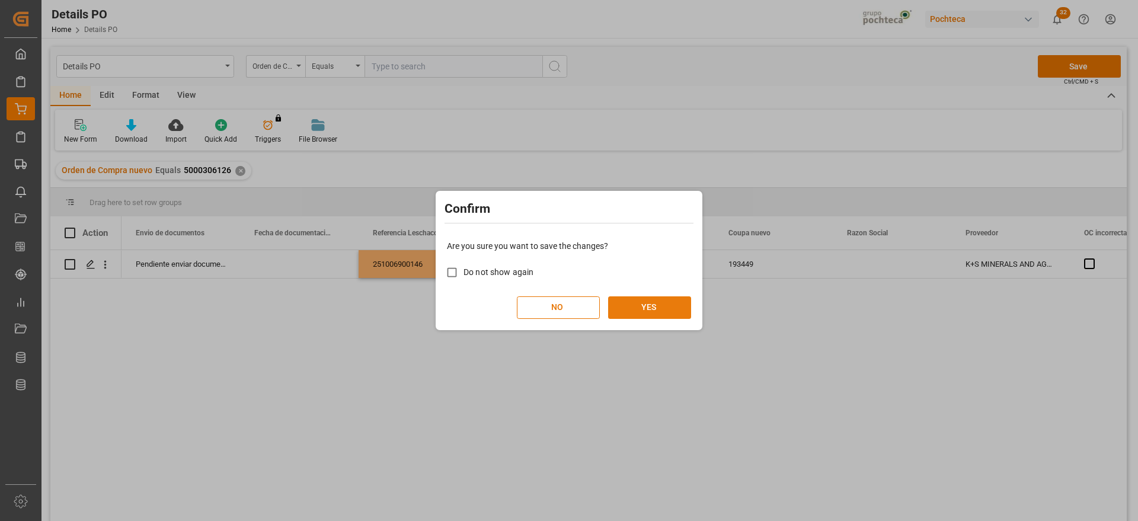
click at [662, 302] on button "YES" at bounding box center [649, 307] width 83 height 23
